Goal: Task Accomplishment & Management: Complete application form

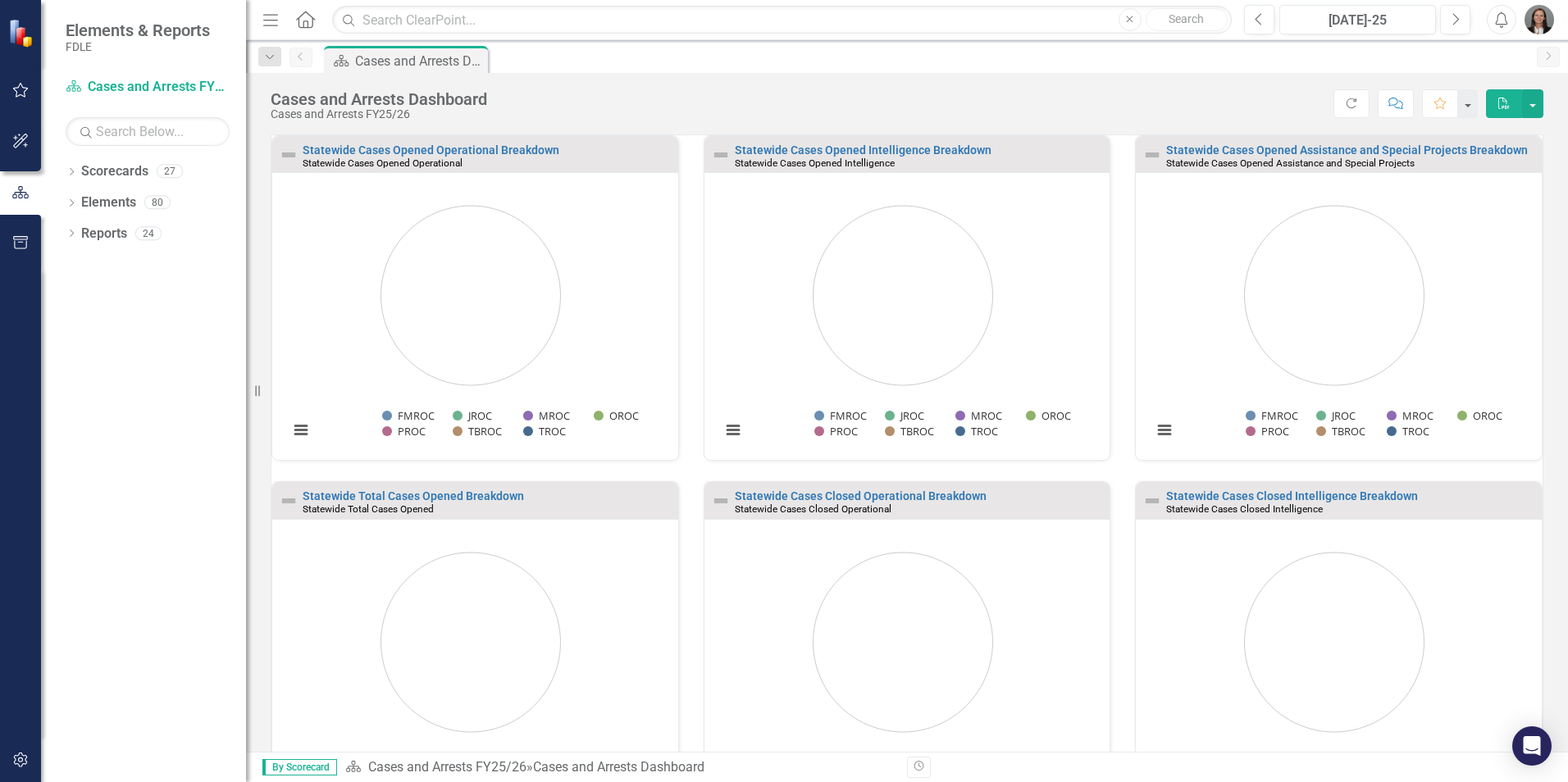
click at [1534, 26] on img "button" at bounding box center [1539, 19] width 29 height 29
click at [1475, 204] on link "Logout Log Out" at bounding box center [1488, 207] width 130 height 30
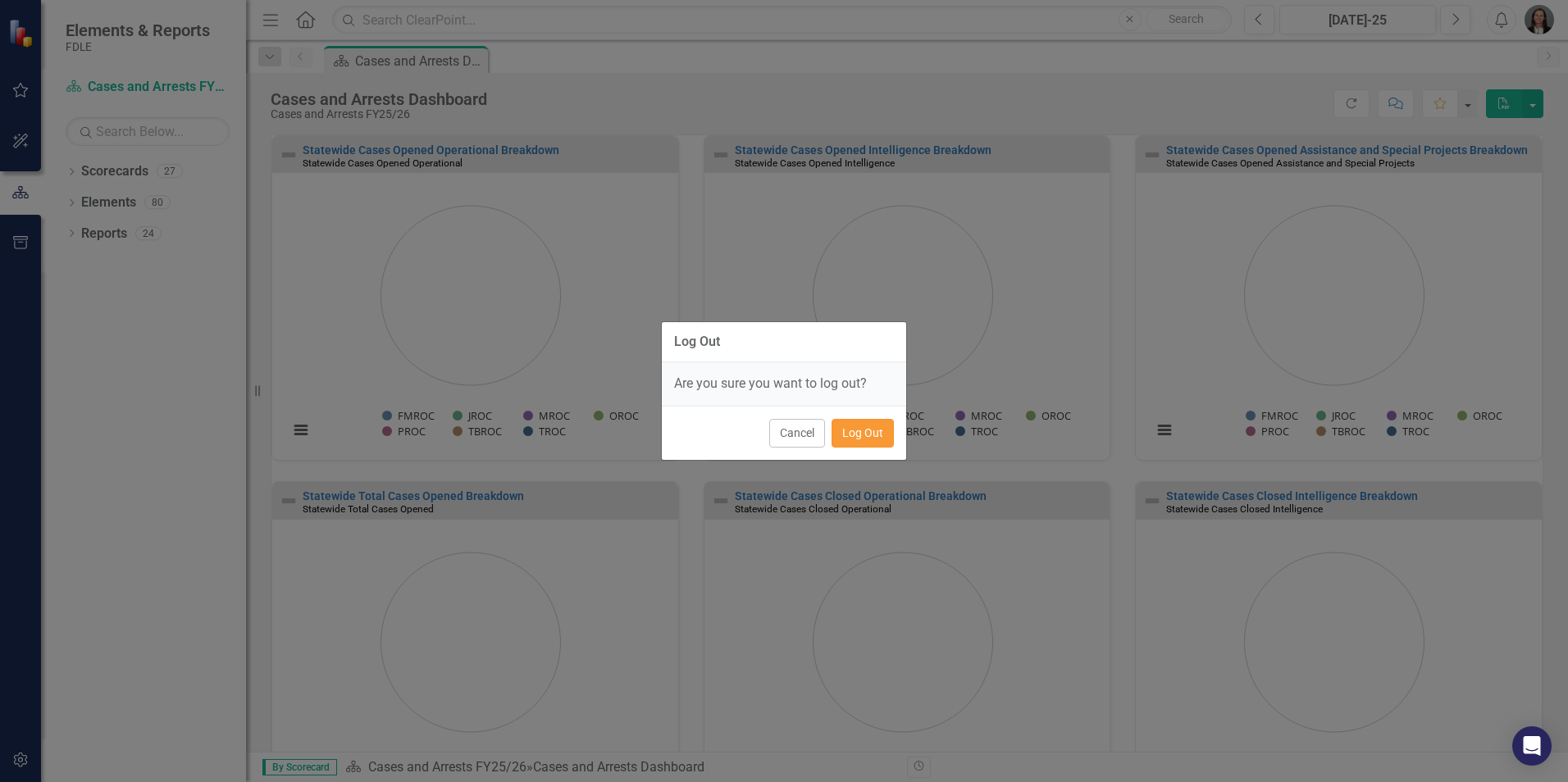
click at [873, 434] on button "Log Out" at bounding box center [863, 433] width 62 height 28
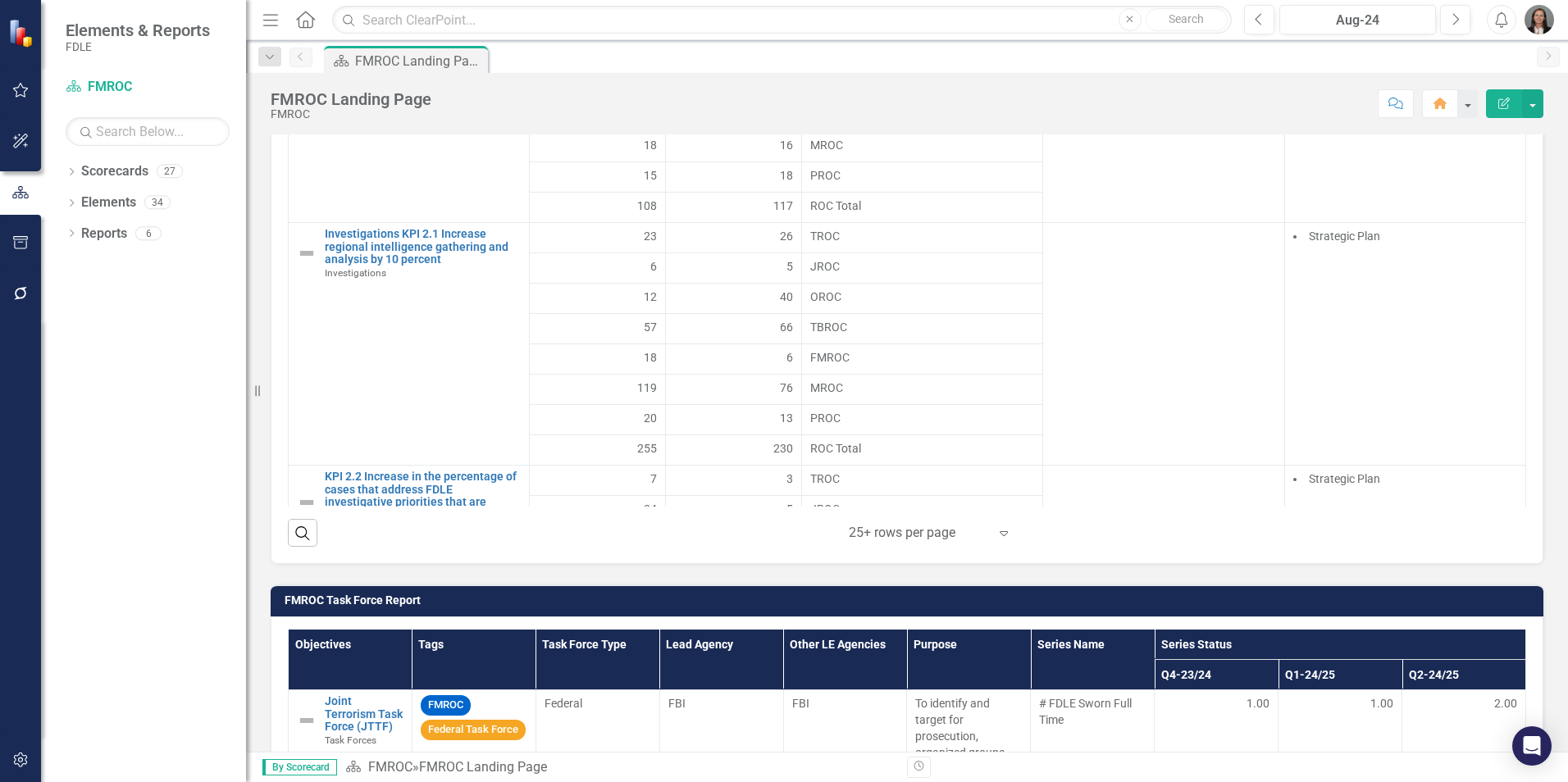
scroll to position [1640, 0]
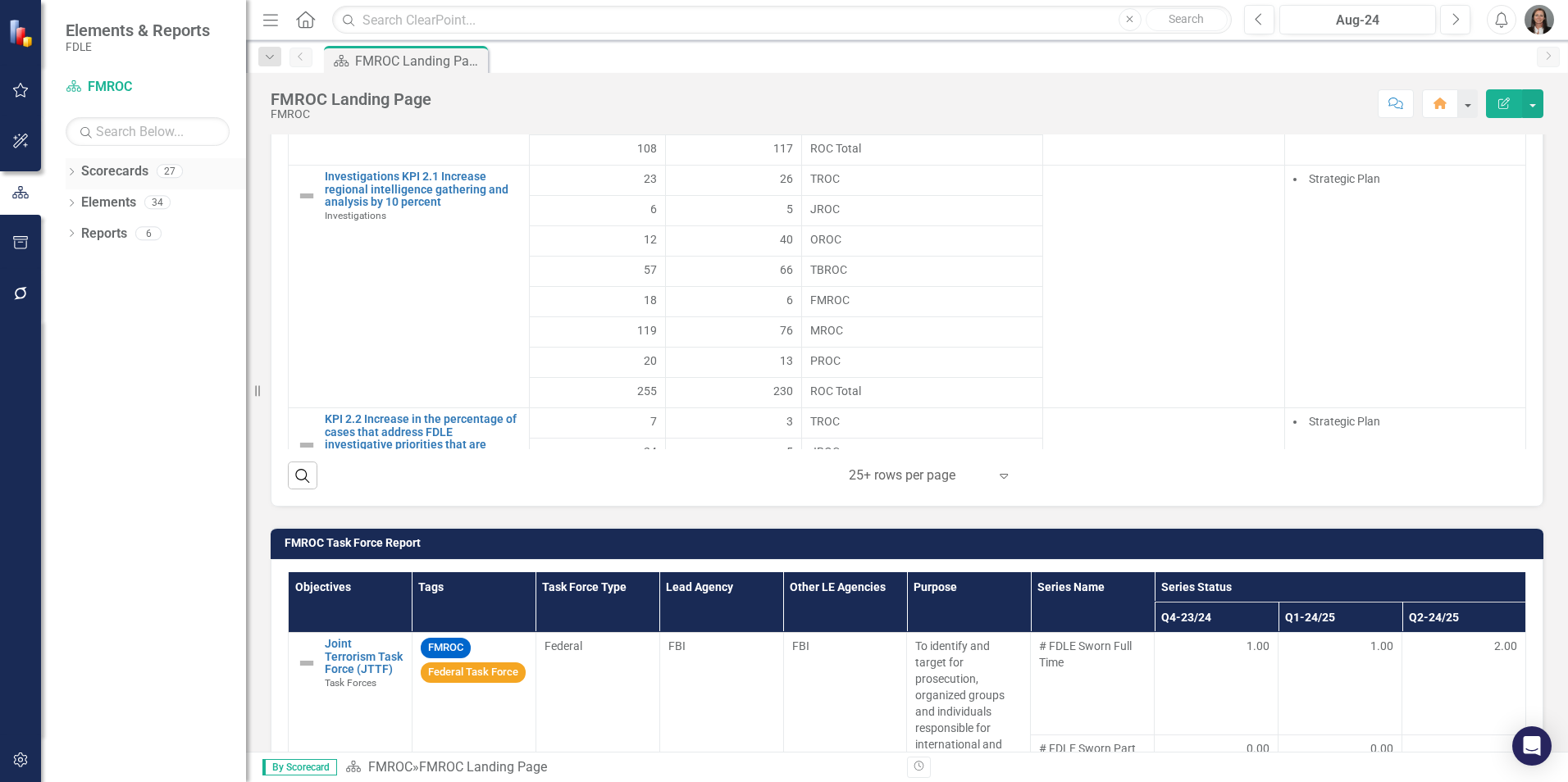
click at [72, 170] on icon "Dropdown" at bounding box center [71, 173] width 11 height 9
click at [81, 362] on icon "Dropdown" at bounding box center [80, 356] width 12 height 9
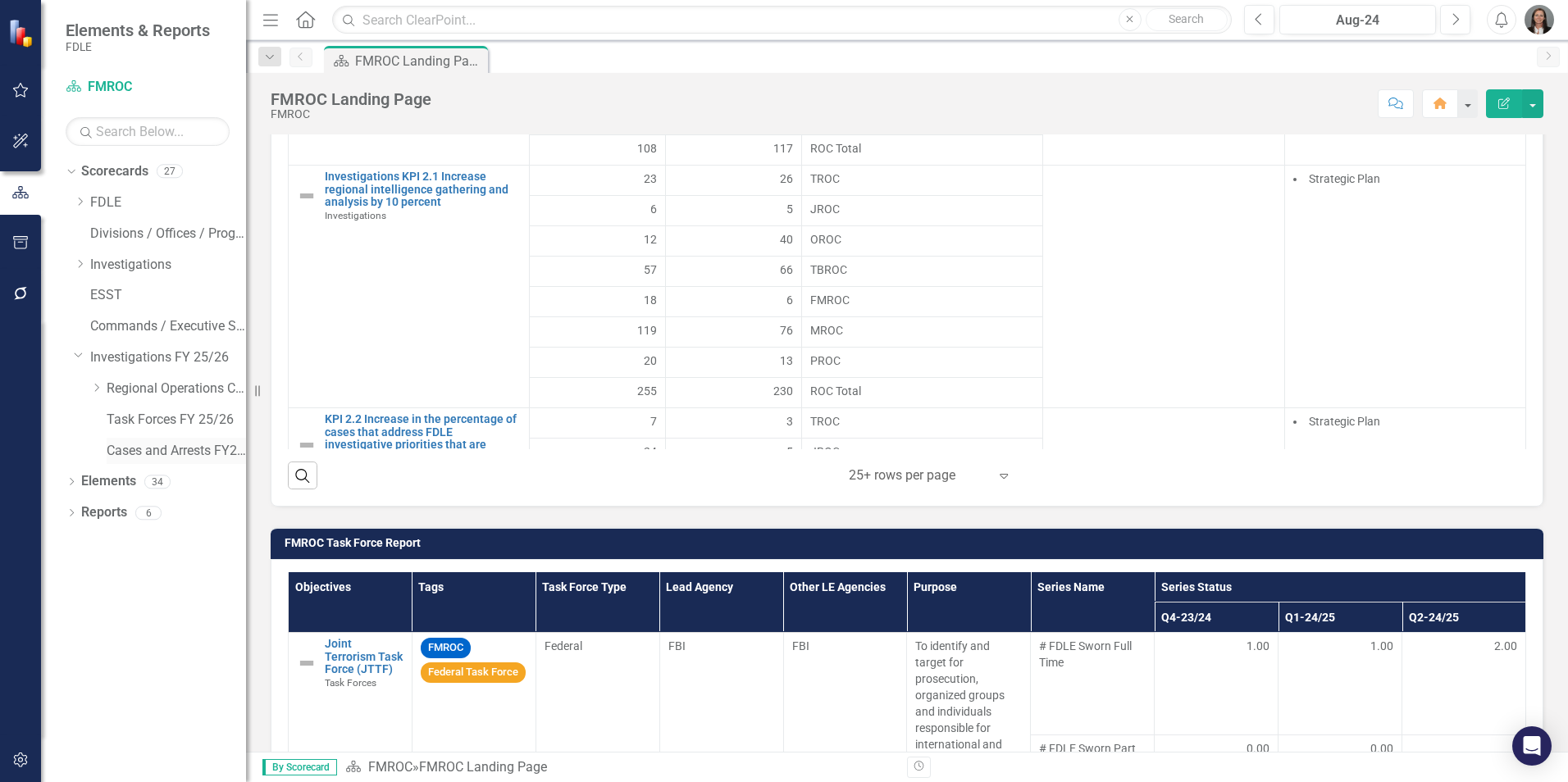
click at [119, 450] on link "Cases and Arrests FY25/26" at bounding box center [176, 452] width 139 height 19
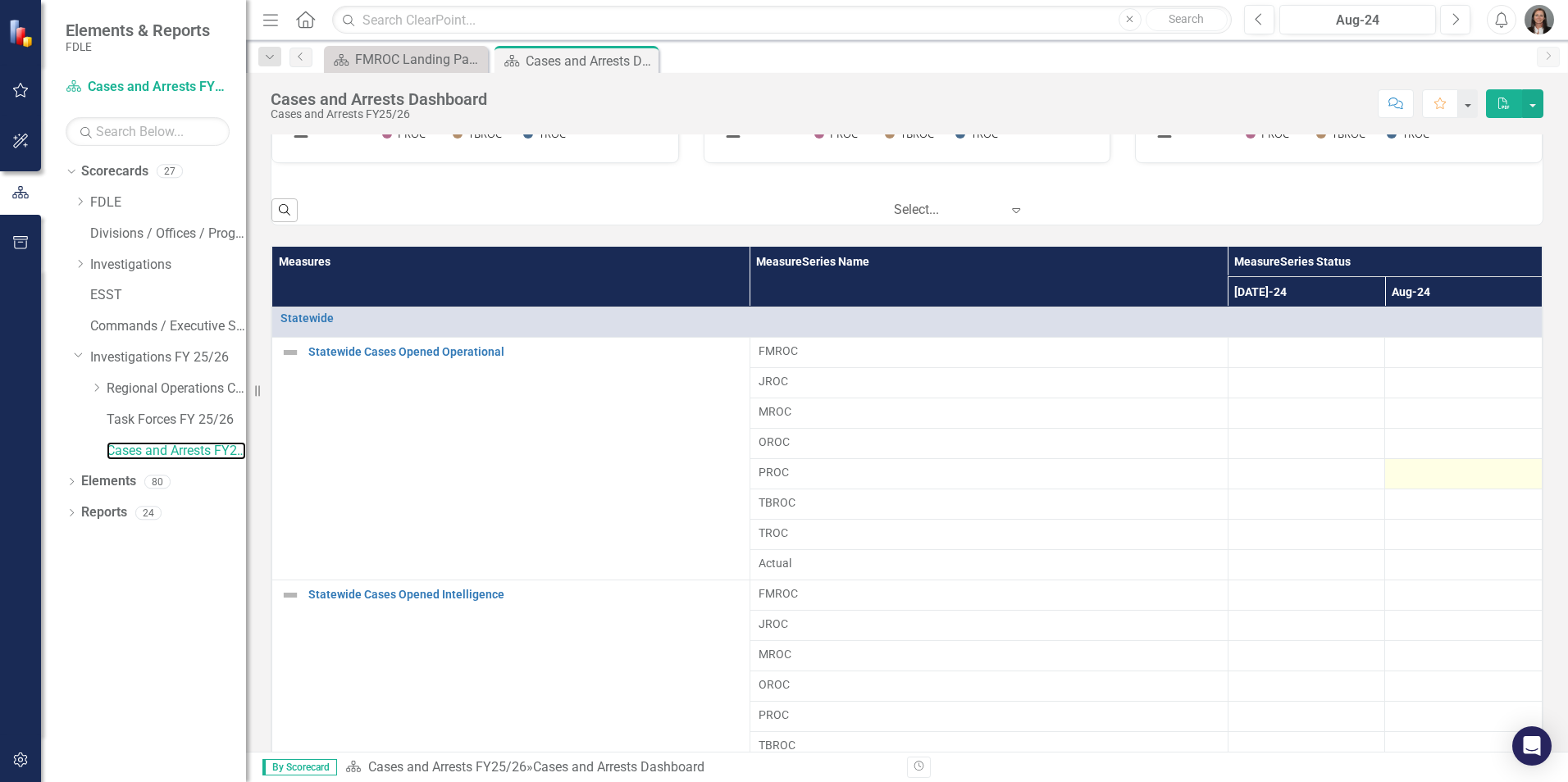
scroll to position [965, 0]
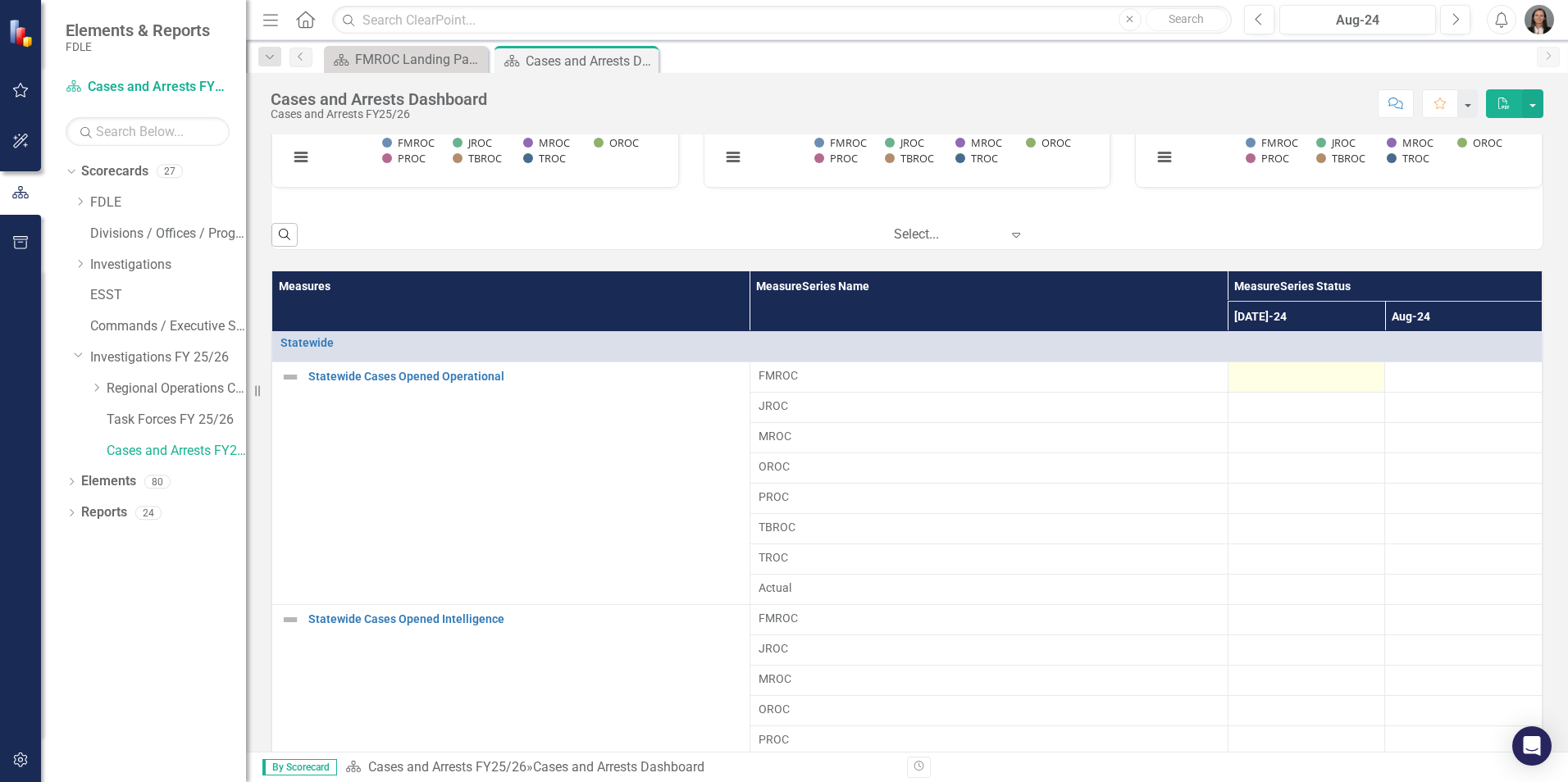
click at [1288, 370] on div at bounding box center [1307, 377] width 140 height 20
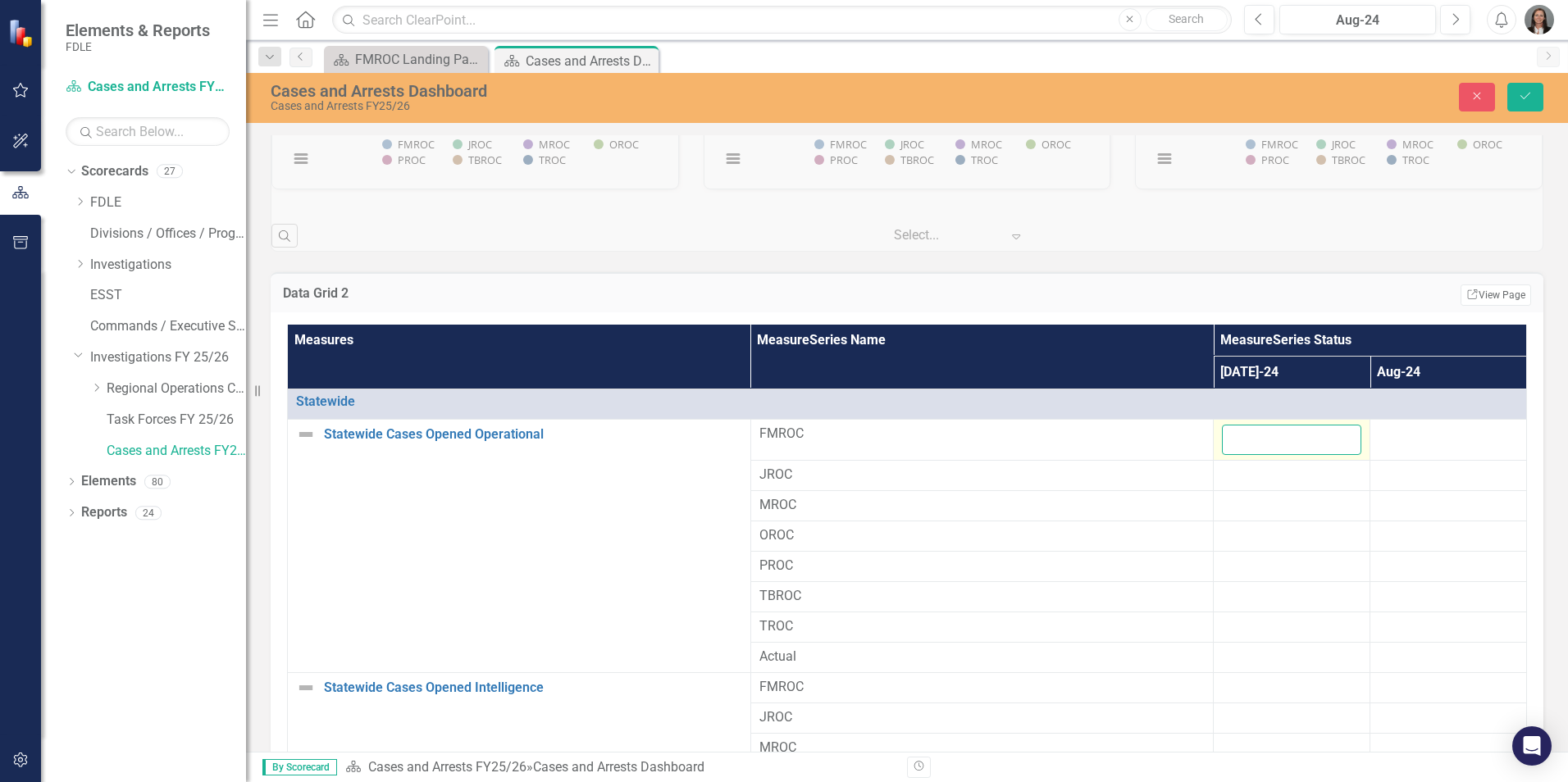
click at [1250, 439] on input "number" at bounding box center [1291, 440] width 139 height 30
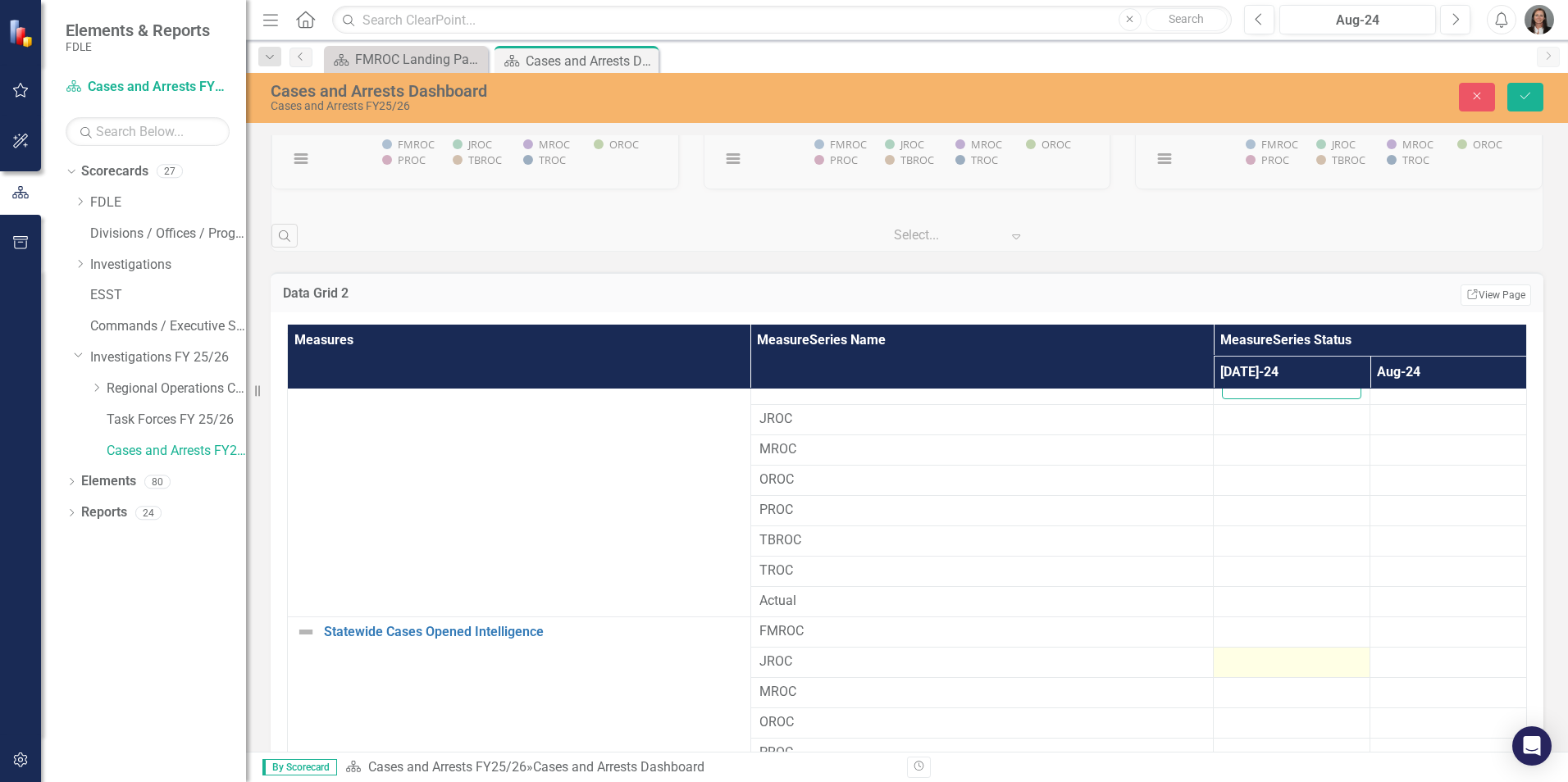
scroll to position [82, 0]
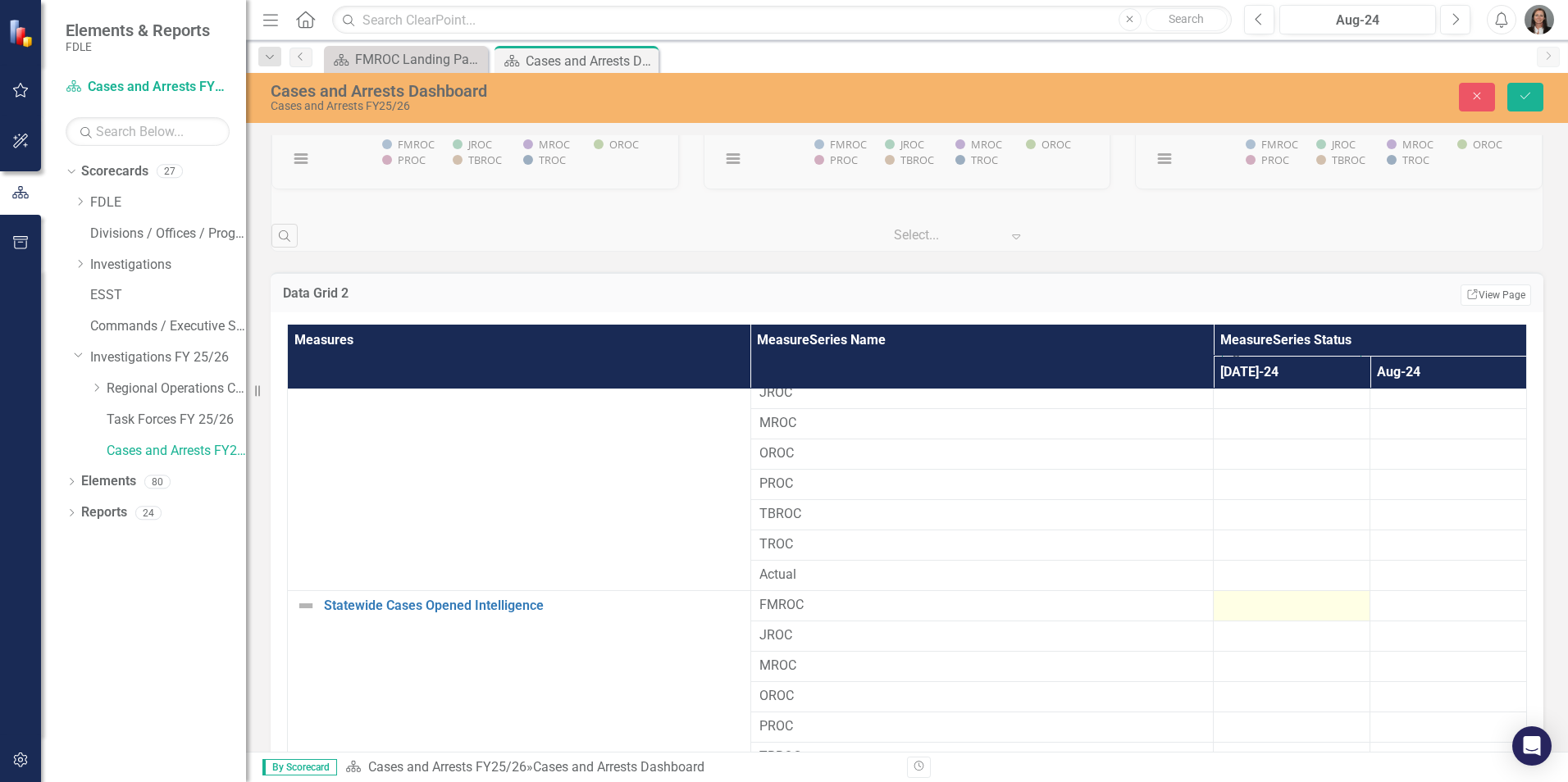
type input "6"
click at [1270, 603] on div at bounding box center [1291, 606] width 139 height 20
click at [1283, 609] on div at bounding box center [1291, 606] width 139 height 20
click at [1283, 608] on div at bounding box center [1291, 606] width 139 height 20
click at [1288, 604] on input "number" at bounding box center [1291, 612] width 139 height 30
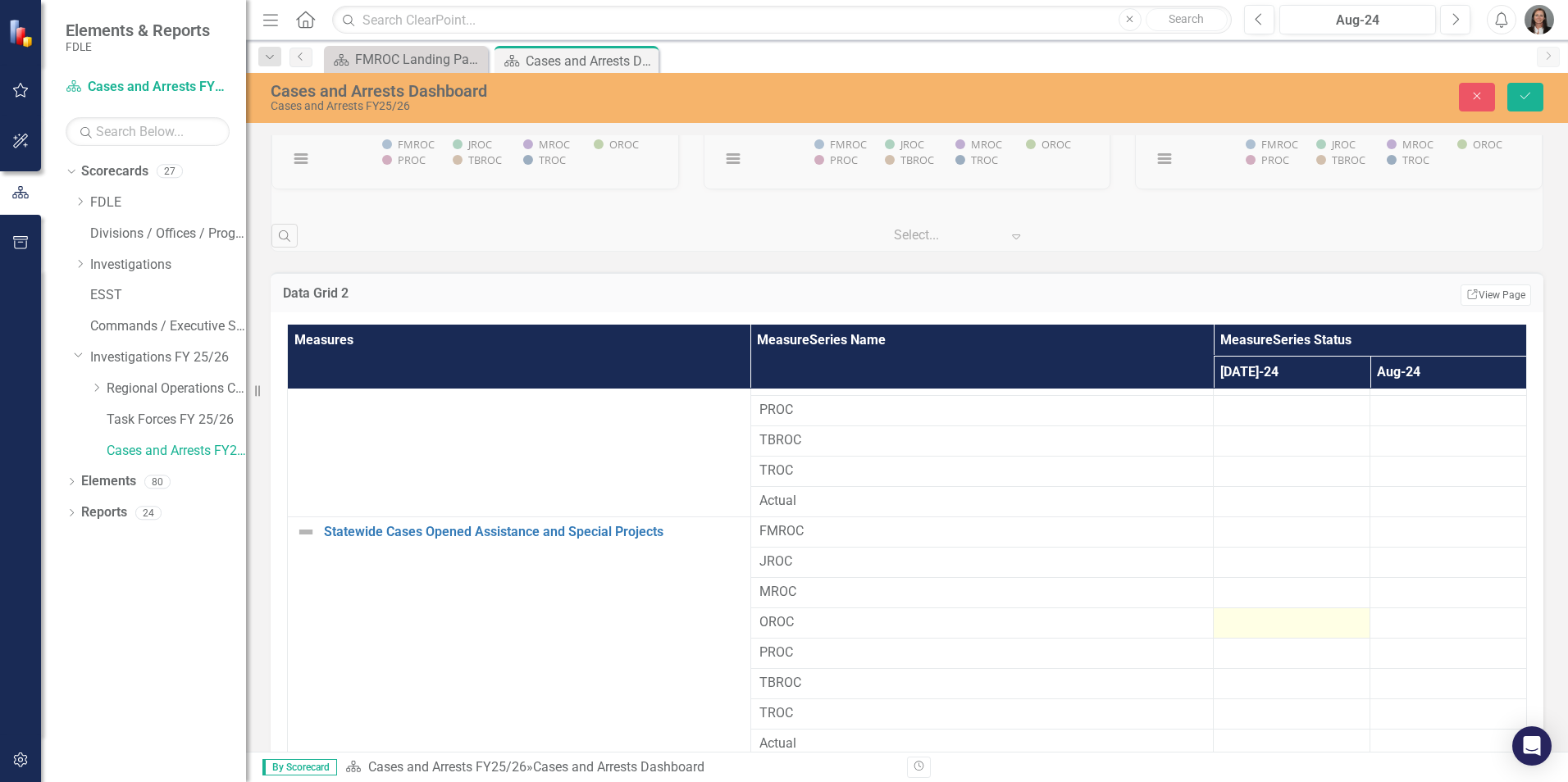
scroll to position [410, 0]
type input "16"
click at [1275, 536] on div at bounding box center [1291, 531] width 139 height 20
click at [1275, 536] on input "number" at bounding box center [1291, 537] width 139 height 30
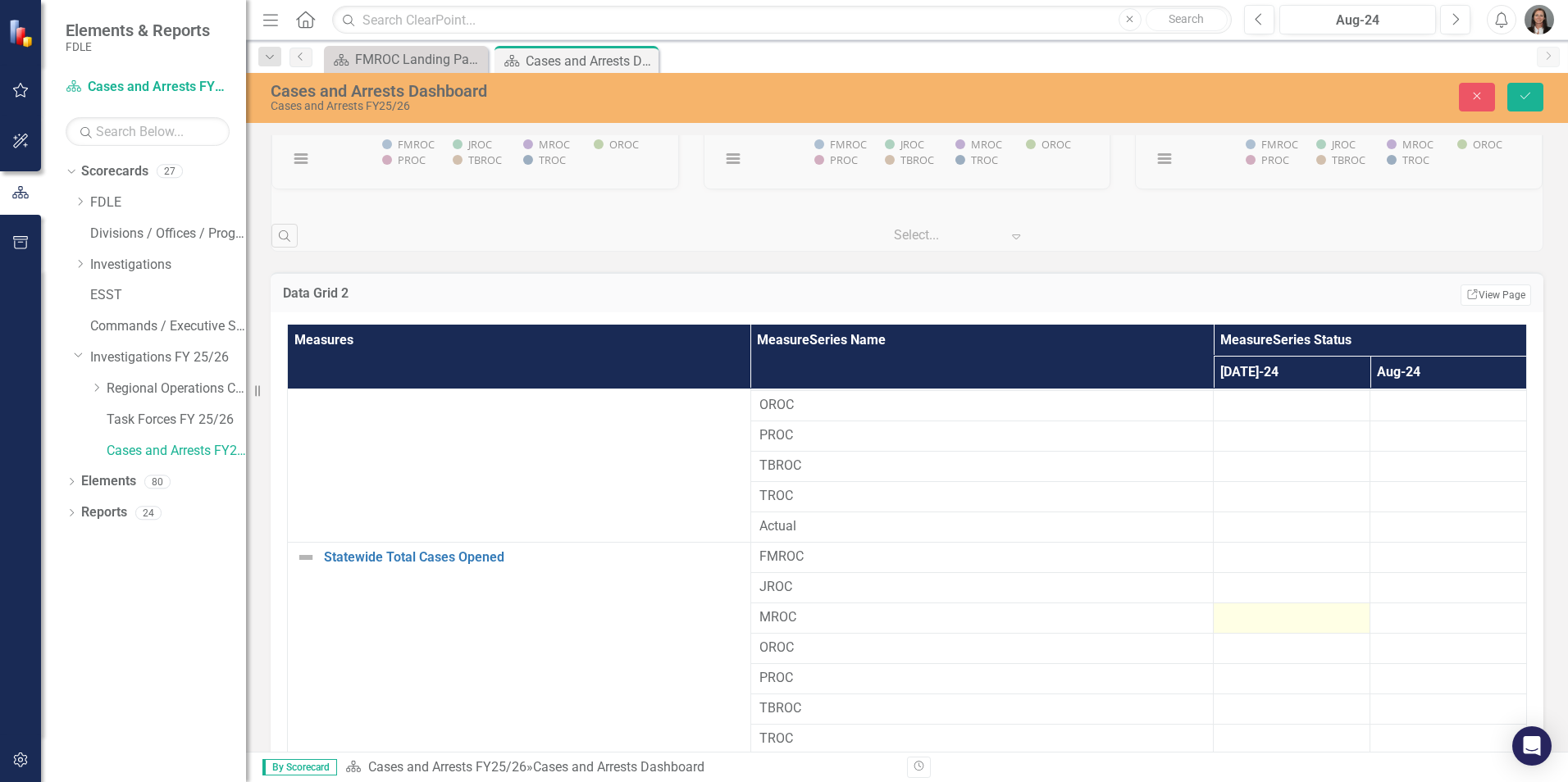
scroll to position [656, 0]
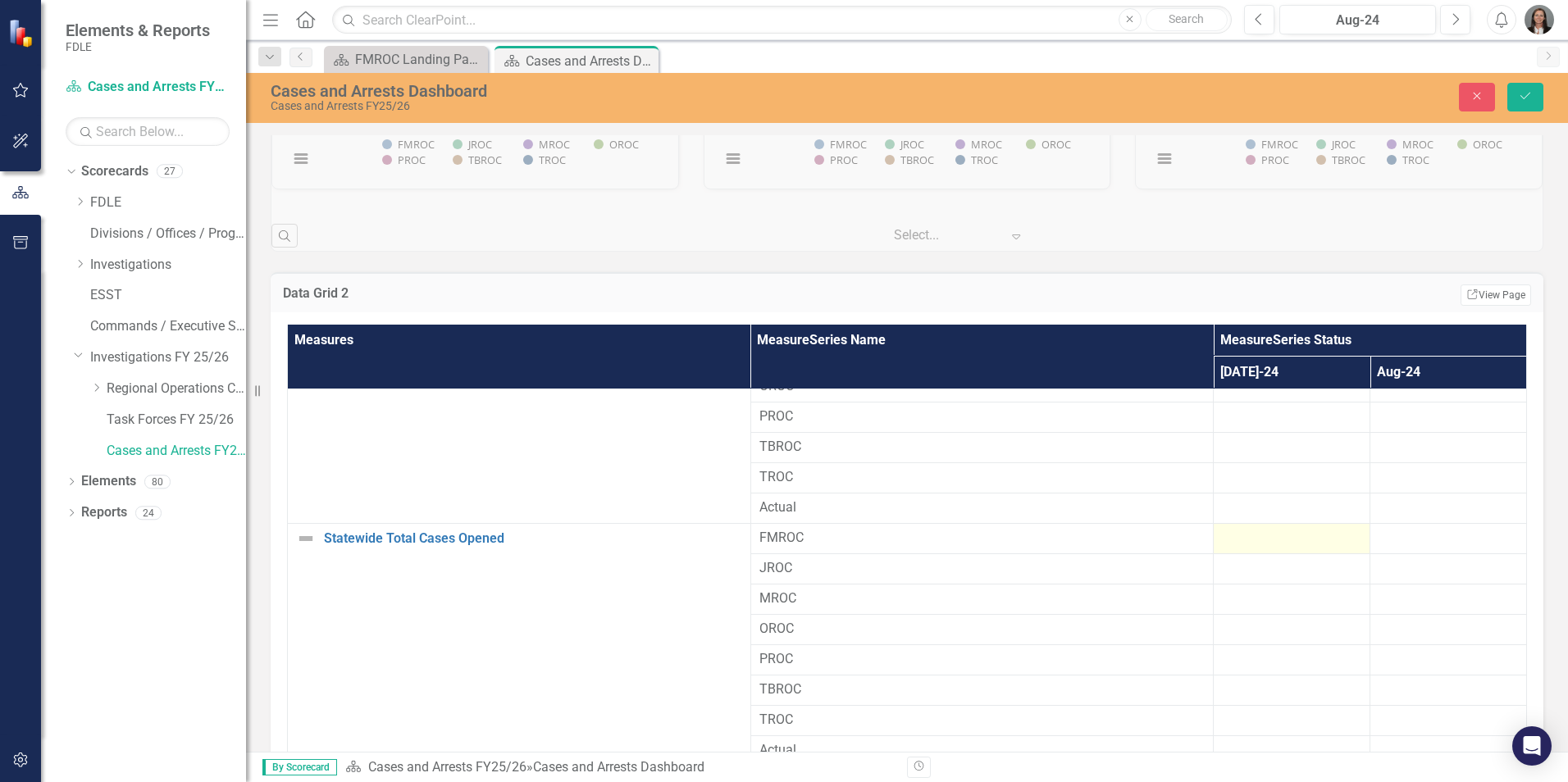
type input "16"
click at [1259, 542] on div at bounding box center [1291, 539] width 139 height 20
click at [1259, 542] on input "number" at bounding box center [1291, 544] width 139 height 30
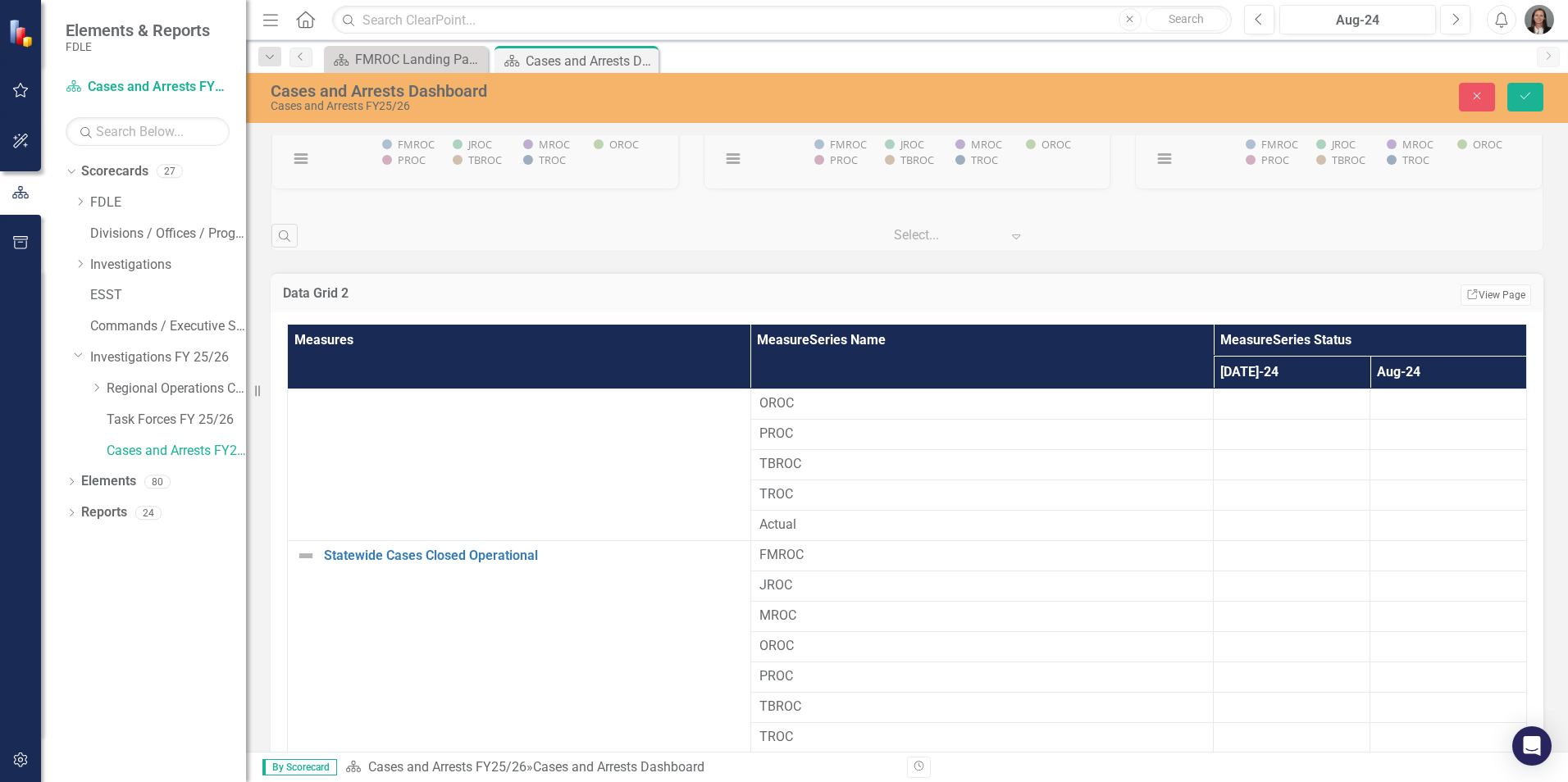
scroll to position [902, 0]
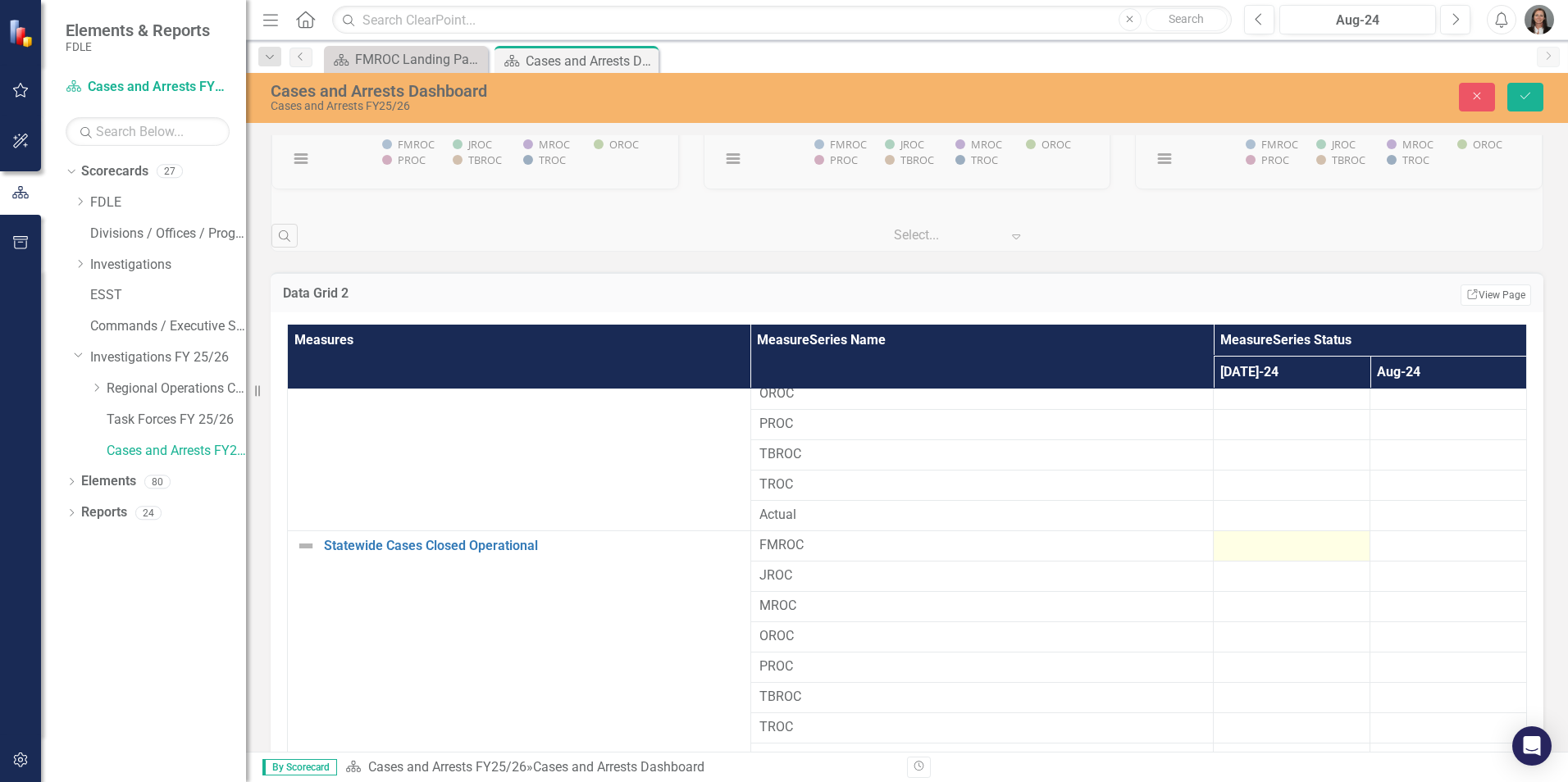
type input "38"
click at [1274, 534] on td at bounding box center [1292, 545] width 156 height 30
click at [1256, 554] on div at bounding box center [1291, 545] width 139 height 20
click at [1258, 550] on input "number" at bounding box center [1291, 551] width 139 height 30
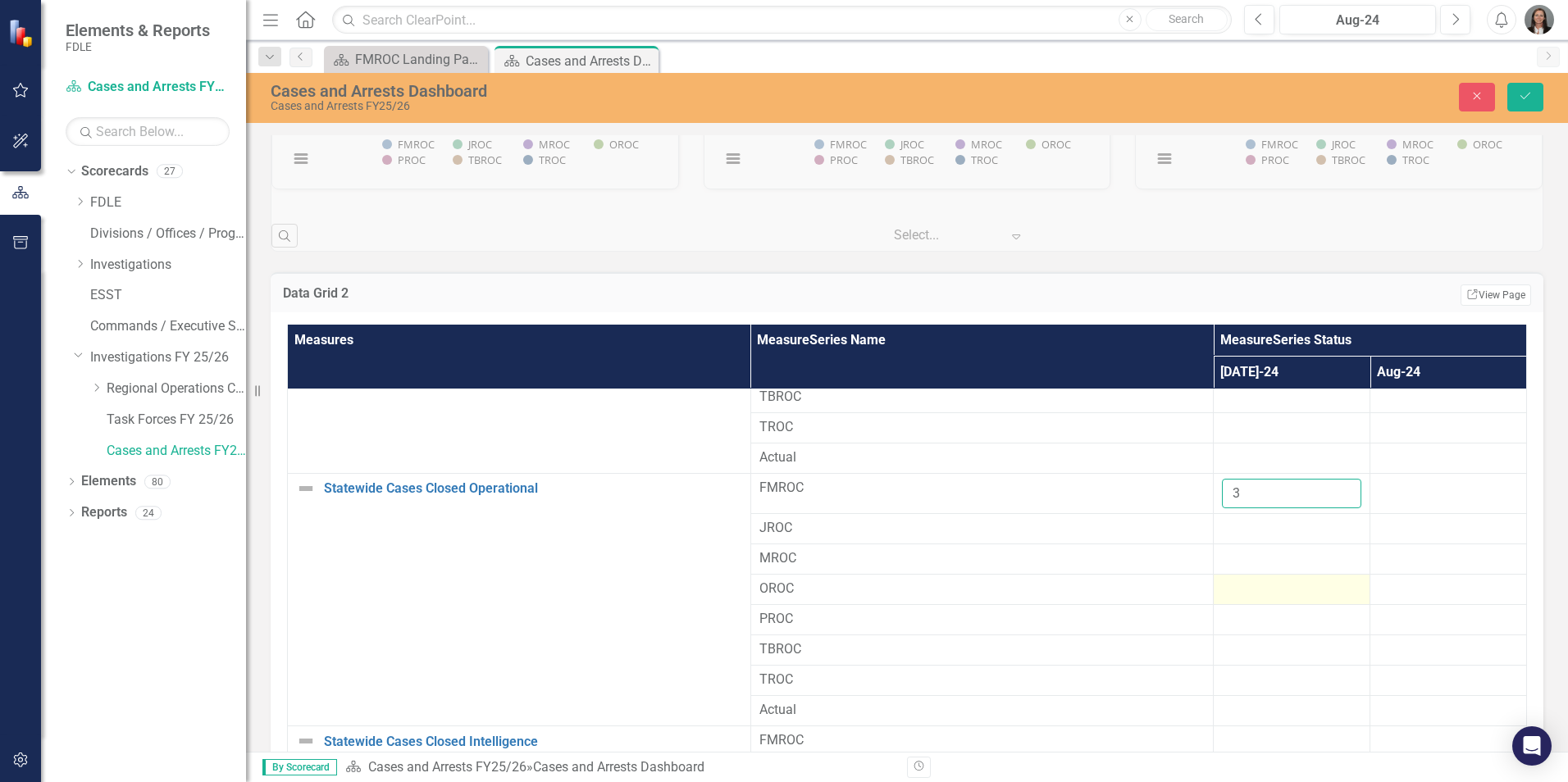
scroll to position [1066, 0]
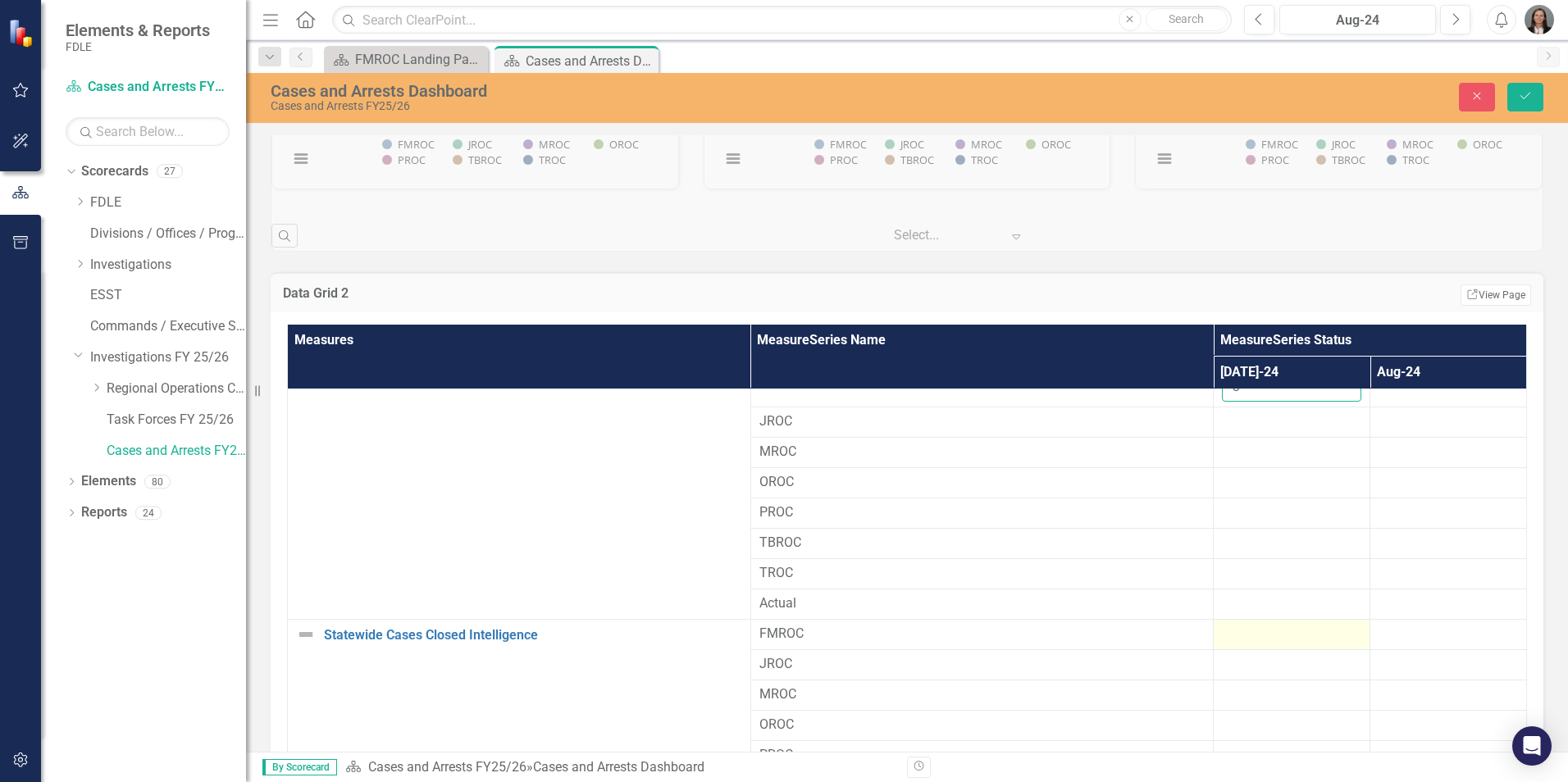
type input "3"
click at [1266, 636] on div at bounding box center [1291, 634] width 139 height 20
click at [1266, 637] on input "number" at bounding box center [1291, 640] width 139 height 30
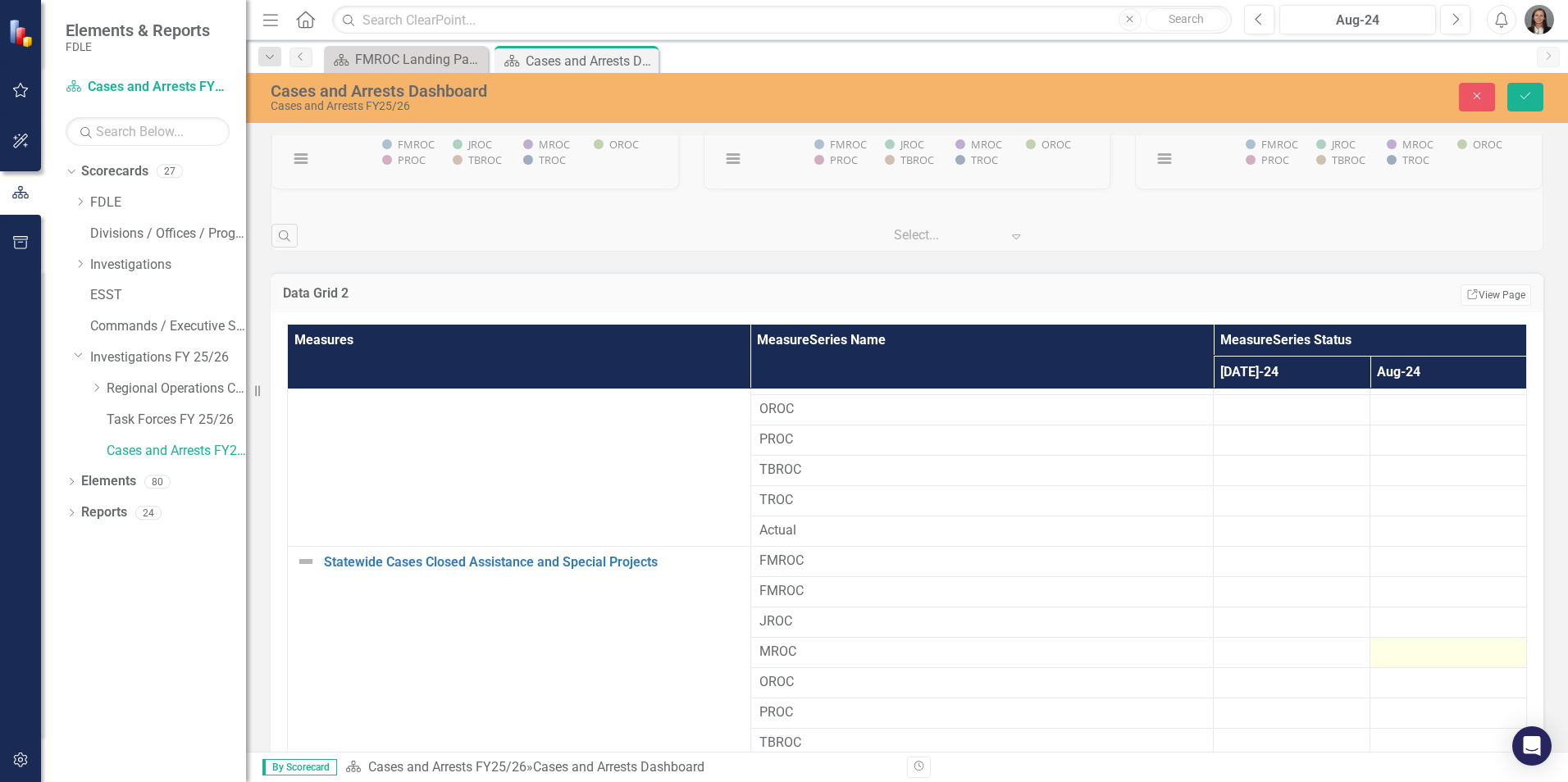
scroll to position [1394, 0]
type input "15"
click at [1283, 555] on div at bounding box center [1291, 560] width 139 height 20
click at [1282, 555] on div at bounding box center [1291, 560] width 139 height 20
click at [1276, 560] on input "number" at bounding box center [1291, 565] width 139 height 30
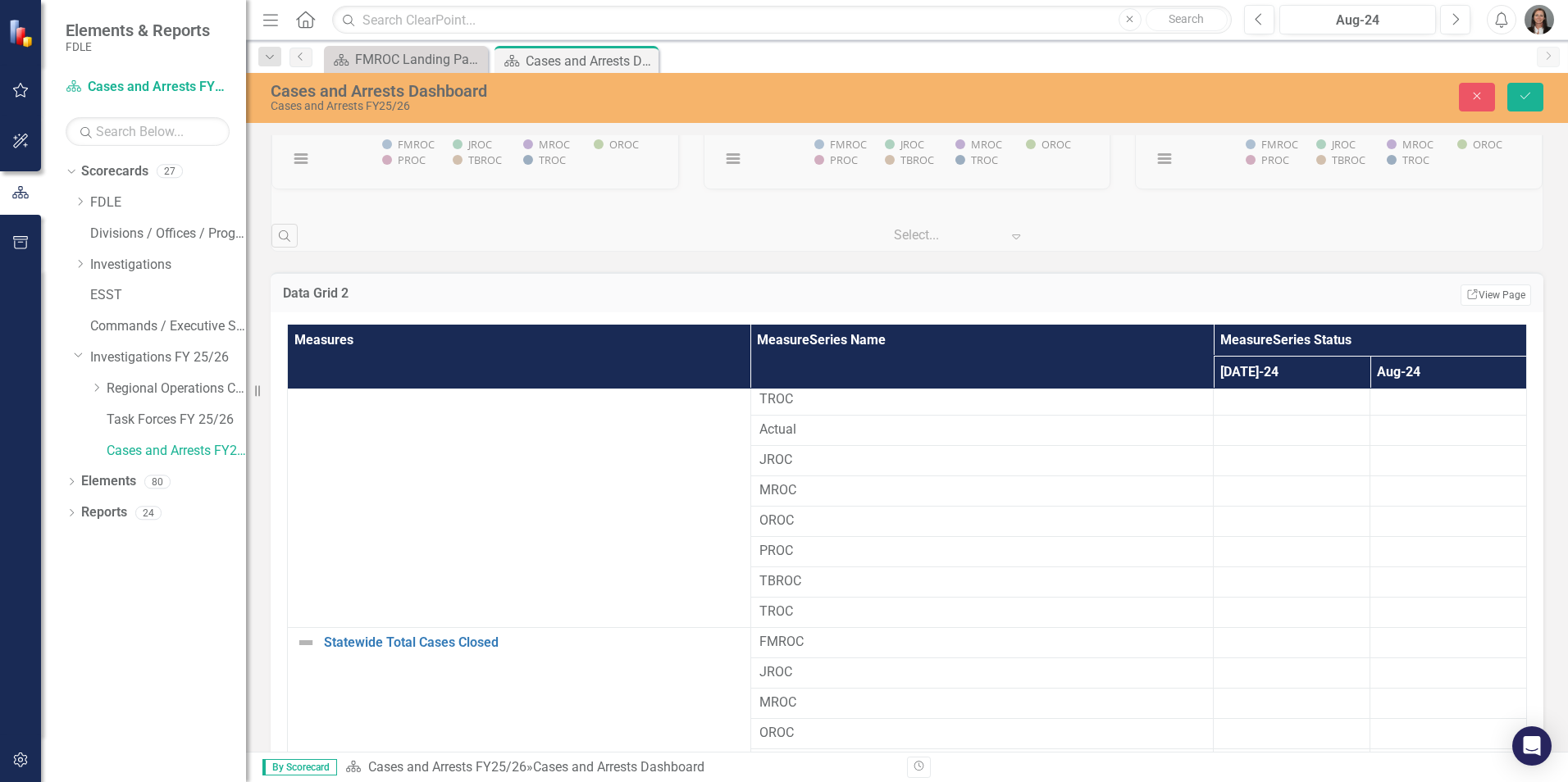
scroll to position [1804, 0]
type input "19"
click at [1286, 616] on div at bounding box center [1291, 615] width 139 height 20
click at [1286, 615] on input "number" at bounding box center [1291, 621] width 139 height 30
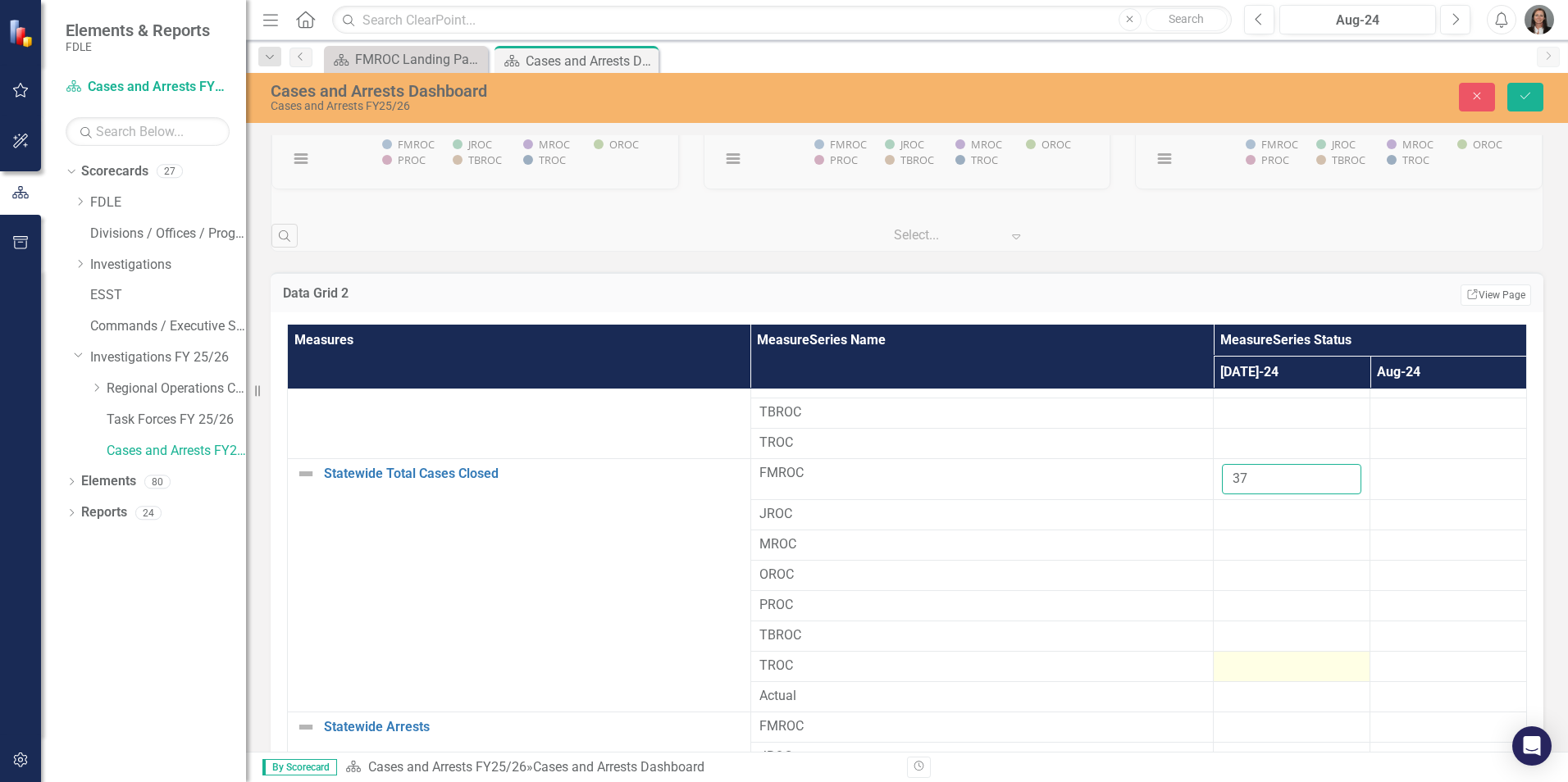
scroll to position [1989, 0]
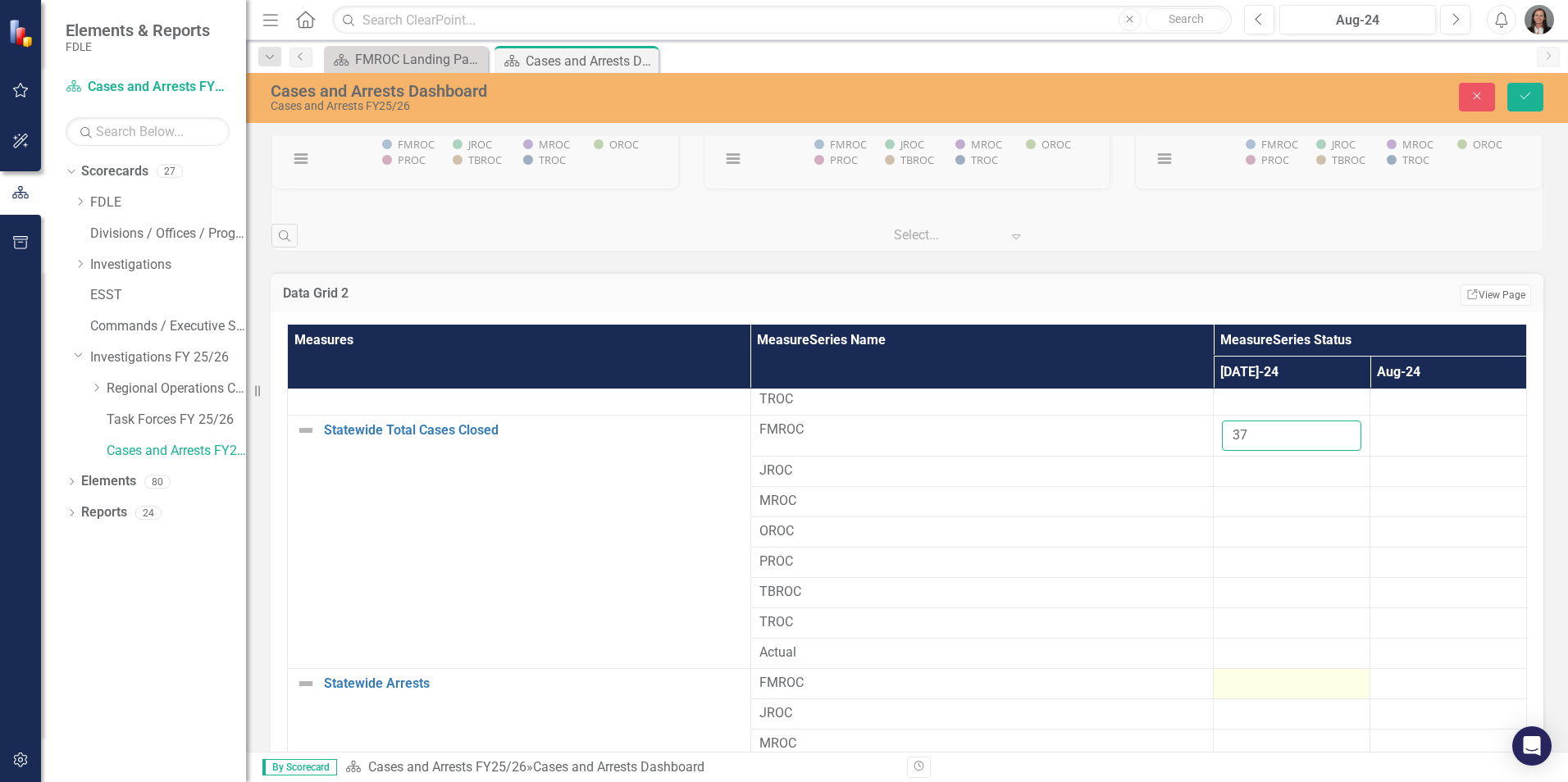
type input "37"
click at [1282, 688] on div at bounding box center [1291, 684] width 139 height 20
click at [1256, 689] on input "number" at bounding box center [1291, 689] width 139 height 30
type input "9"
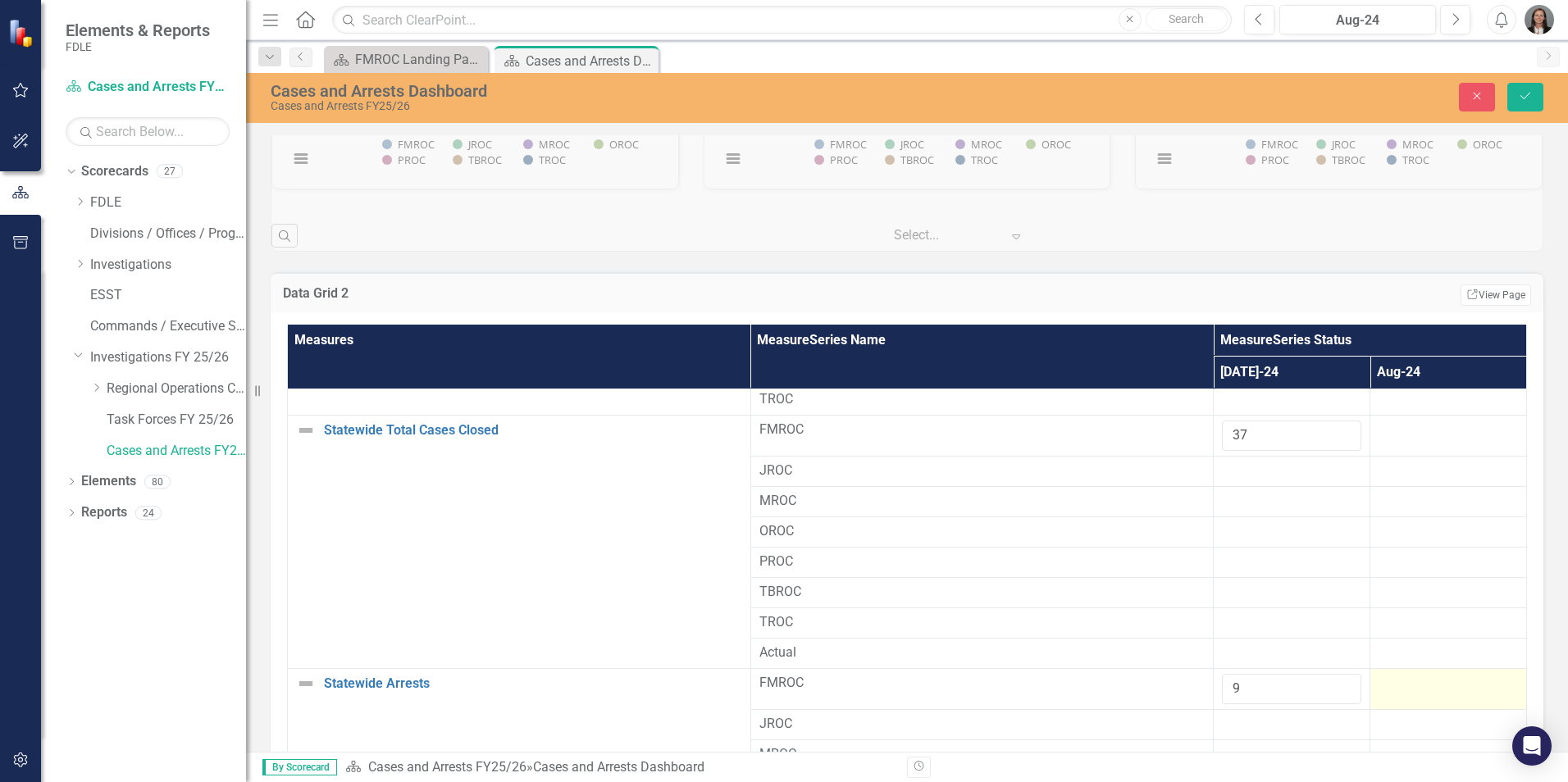
click at [1385, 700] on td at bounding box center [1448, 689] width 156 height 41
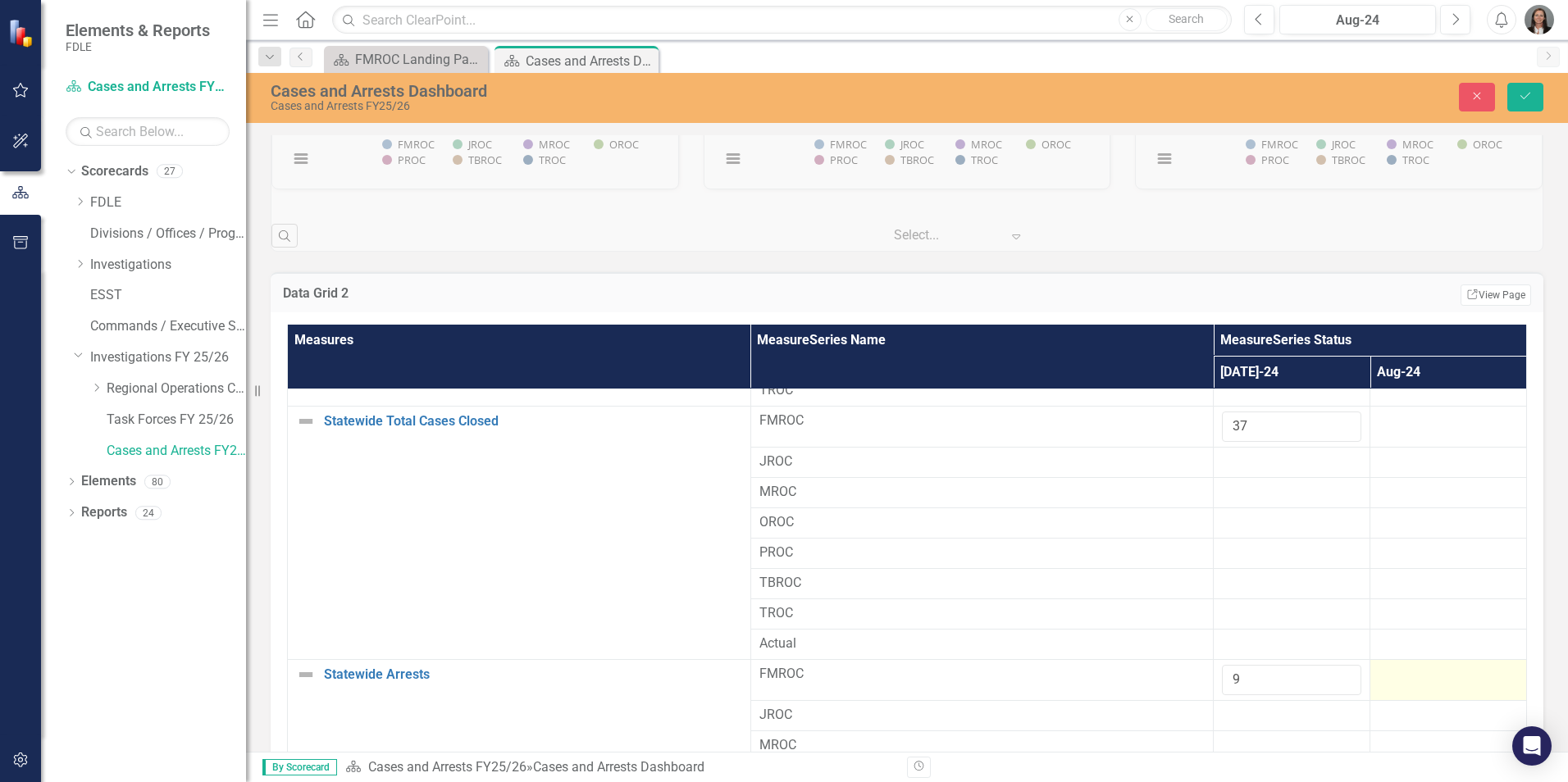
scroll to position [1999, 0]
click at [1520, 93] on icon "Save" at bounding box center [1525, 96] width 15 height 11
